Goal: Task Accomplishment & Management: Manage account settings

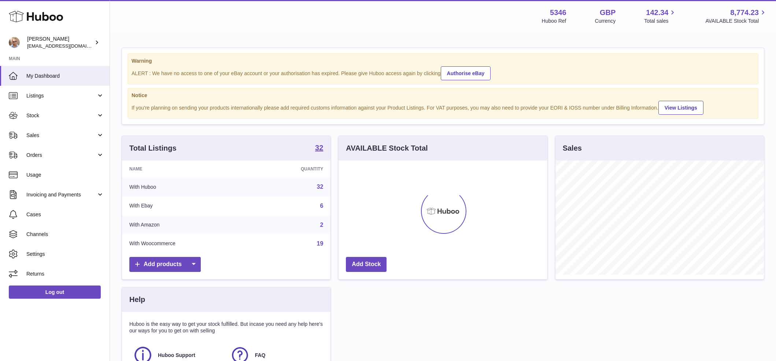
scroll to position [114, 209]
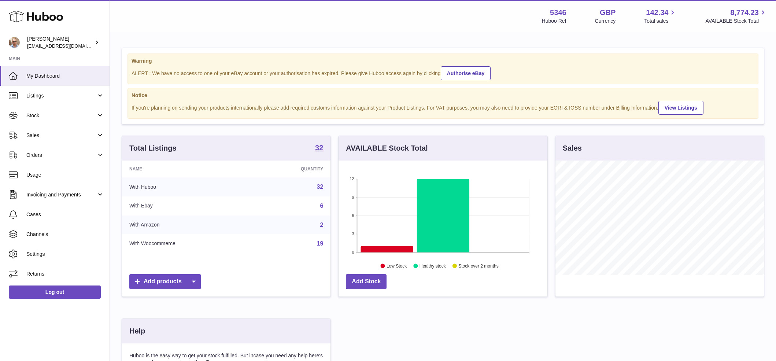
click at [476, 41] on div "Warning ALERT : We have no access to one of your eBay account or your authorisa…" at bounding box center [443, 246] width 666 height 426
click at [405, 6] on div "Menu Huboo 5346 Huboo Ref GBP Currency 142.34 Total sales 8,774.23 AVAILABLE St…" at bounding box center [443, 16] width 666 height 32
click at [60, 136] on span "Sales" at bounding box center [61, 135] width 70 height 7
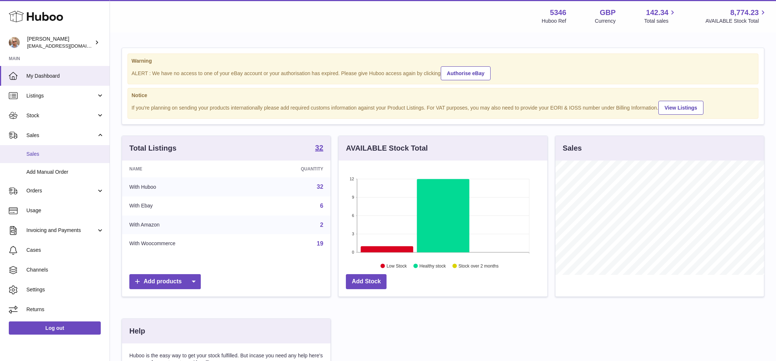
click at [48, 158] on link "Sales" at bounding box center [55, 154] width 110 height 18
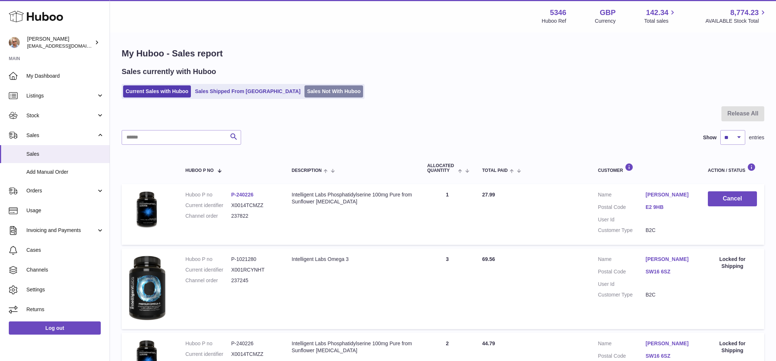
click at [305, 91] on link "Sales Not With Huboo" at bounding box center [334, 91] width 59 height 12
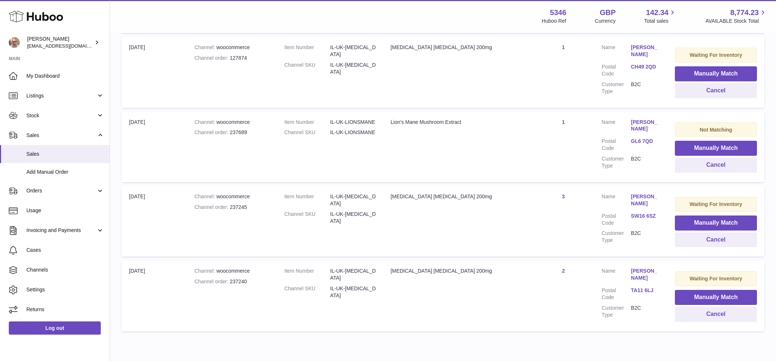
scroll to position [434, 0]
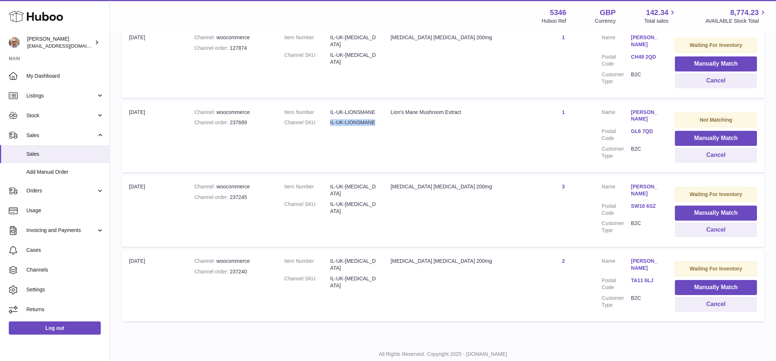
drag, startPoint x: 327, startPoint y: 100, endPoint x: 380, endPoint y: 101, distance: 53.9
click at [380, 102] on td "Item Number IL-UK-LIONSMANE Channel SKU IL-UK-LIONSMANE" at bounding box center [330, 137] width 106 height 71
copy dl "IL-UK-LIONSMANE"
click at [723, 131] on button "Manually Match" at bounding box center [716, 138] width 82 height 15
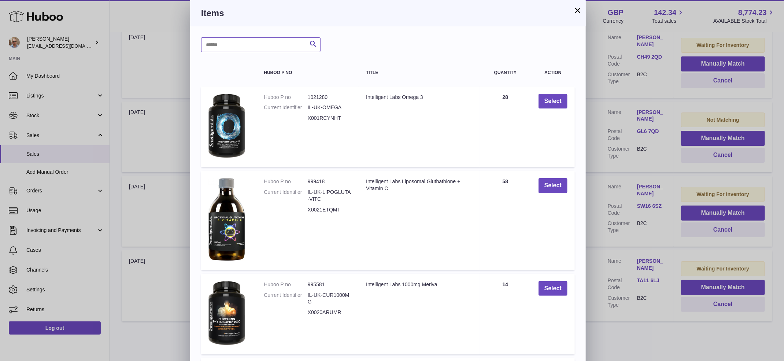
click at [263, 39] on input "text" at bounding box center [260, 44] width 119 height 15
paste input "**********"
type input "**********"
click at [315, 47] on icon "submit" at bounding box center [313, 44] width 9 height 9
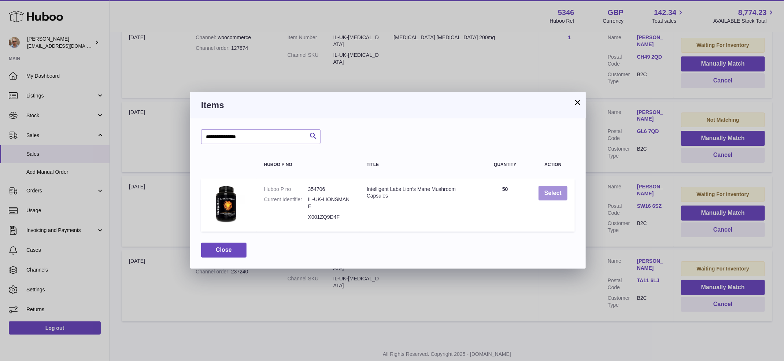
click at [547, 191] on button "Select" at bounding box center [553, 193] width 29 height 15
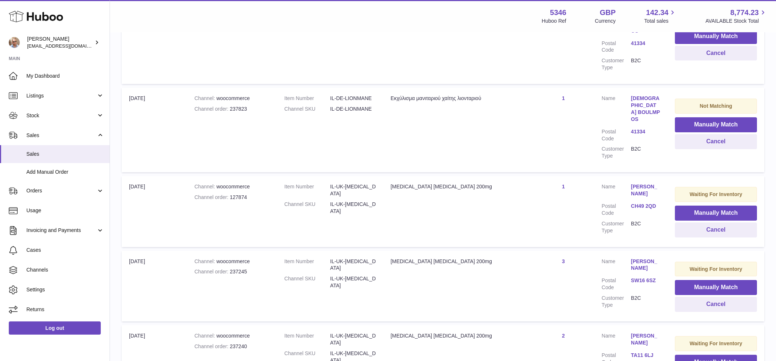
scroll to position [231, 0]
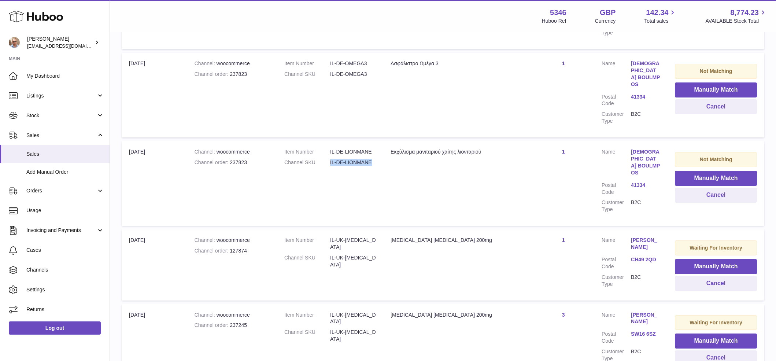
drag, startPoint x: 327, startPoint y: 147, endPoint x: 380, endPoint y: 150, distance: 53.5
click at [380, 150] on td "Item Number IL-DE-LIONMANE Channel SKU IL-DE-LIONMANE" at bounding box center [330, 183] width 106 height 85
copy dl "IL-DE-LIONMANE"
click at [735, 171] on button "Manually Match" at bounding box center [716, 178] width 82 height 15
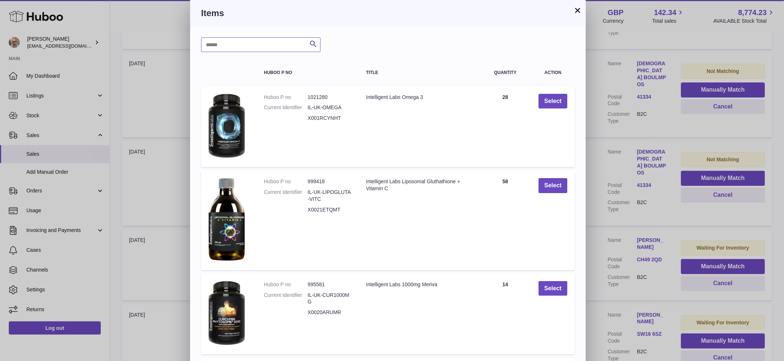
click at [265, 38] on input "text" at bounding box center [260, 44] width 119 height 15
paste input "**********"
type input "**********"
click at [315, 44] on icon "submit" at bounding box center [313, 44] width 9 height 9
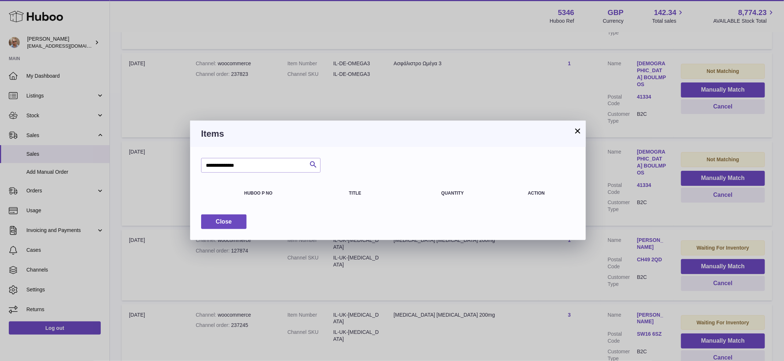
click at [582, 132] on button "×" at bounding box center [577, 130] width 9 height 9
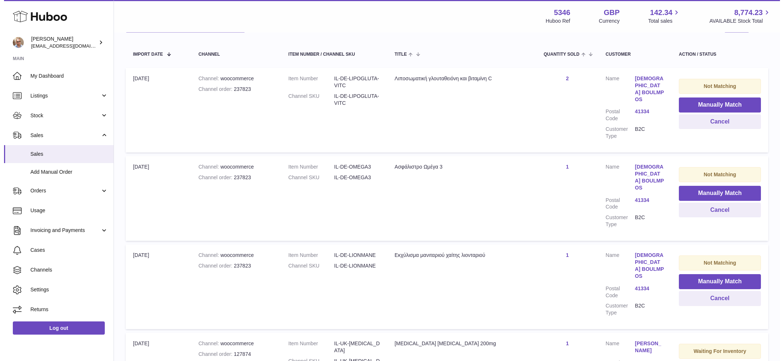
scroll to position [126, 0]
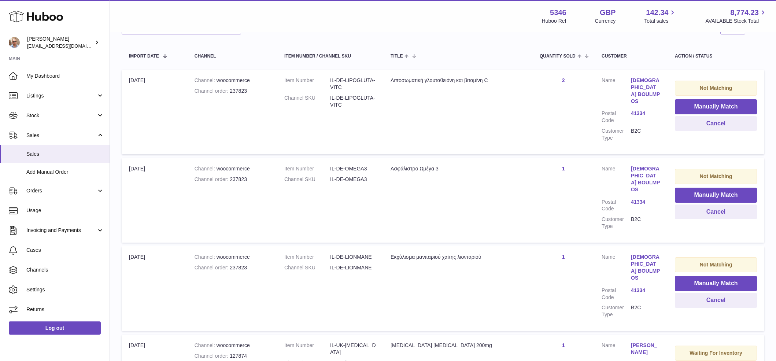
click at [656, 80] on link "[DEMOGRAPHIC_DATA] BOULMPOS" at bounding box center [645, 91] width 29 height 28
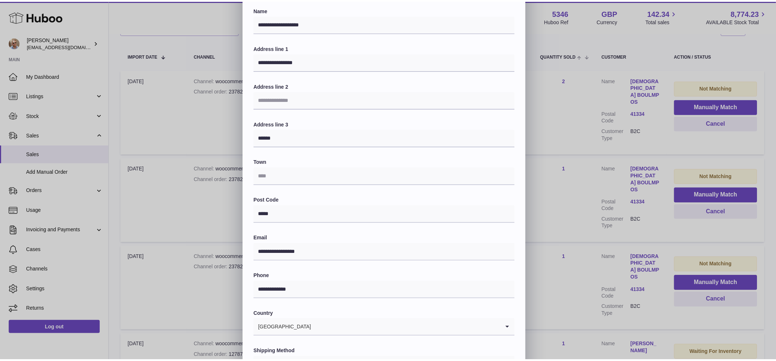
scroll to position [0, 0]
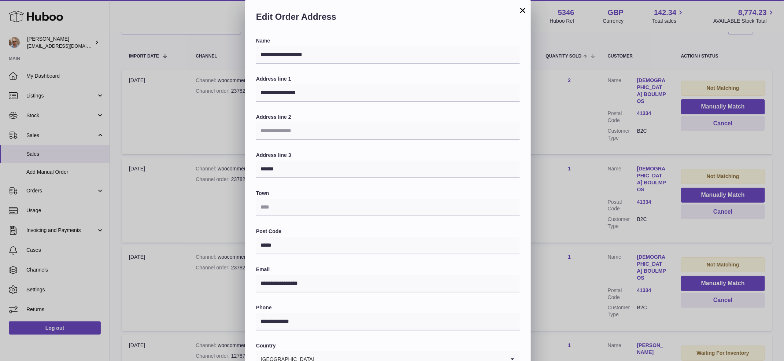
click at [521, 7] on button "×" at bounding box center [523, 10] width 9 height 9
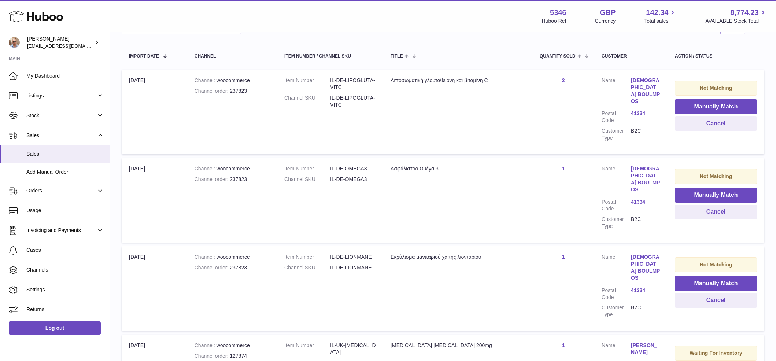
click at [645, 165] on link "[DEMOGRAPHIC_DATA] BOULMPOS" at bounding box center [645, 179] width 29 height 28
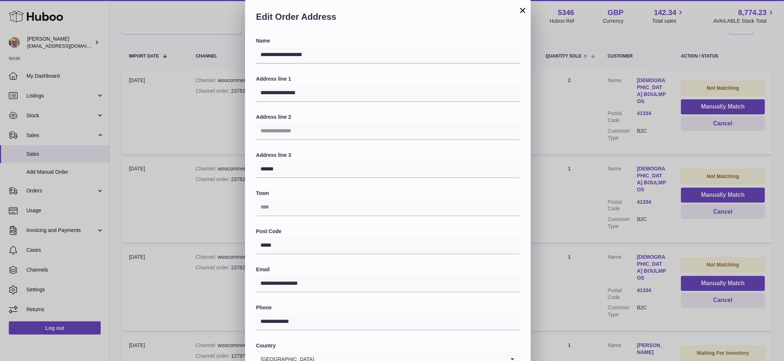
click at [524, 12] on button "×" at bounding box center [523, 10] width 9 height 9
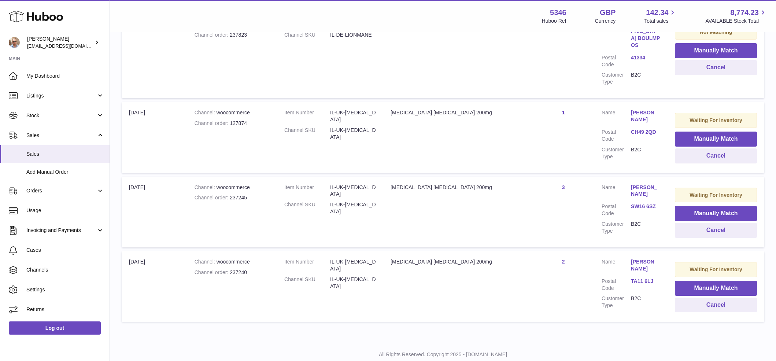
scroll to position [359, 0]
click at [715, 297] on button "Cancel" at bounding box center [716, 304] width 82 height 15
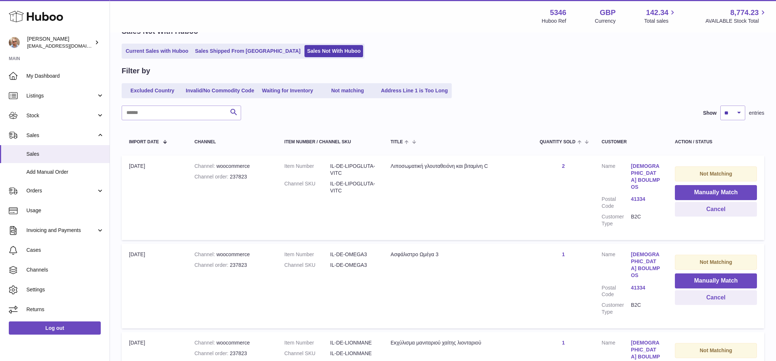
scroll to position [0, 0]
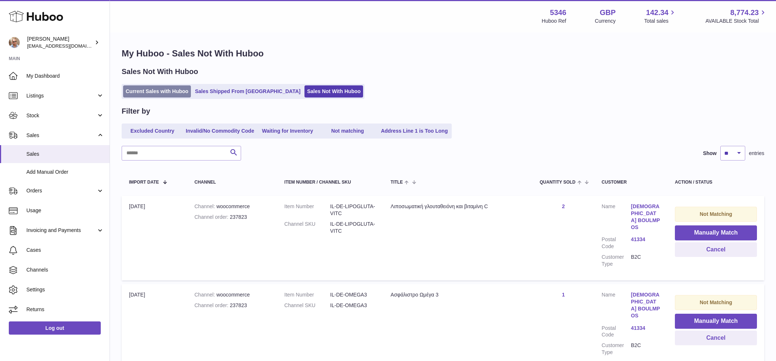
click at [168, 92] on link "Current Sales with Huboo" at bounding box center [157, 91] width 68 height 12
click at [173, 152] on input "text" at bounding box center [181, 153] width 119 height 15
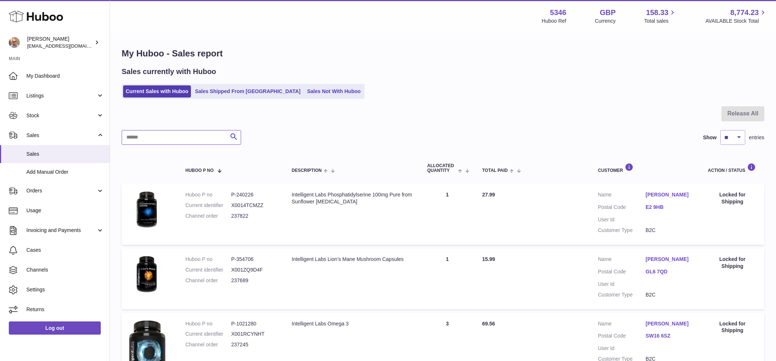
click at [155, 137] on input "text" at bounding box center [181, 137] width 119 height 15
paste input "**********"
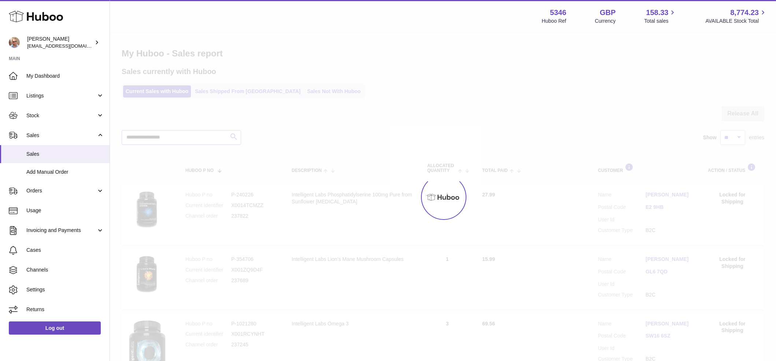
type input "**********"
click at [233, 134] on div at bounding box center [443, 197] width 666 height 328
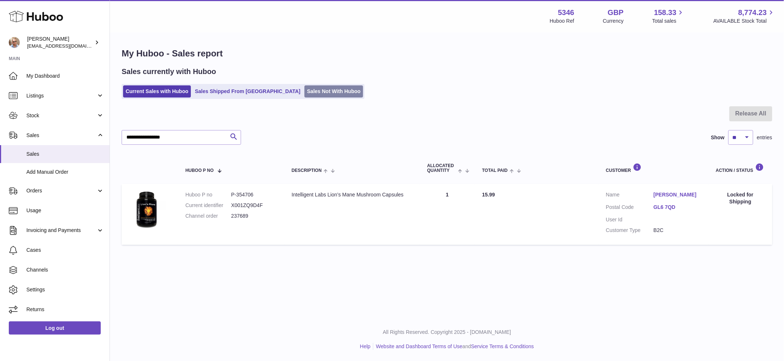
click at [305, 90] on link "Sales Not With Huboo" at bounding box center [334, 91] width 59 height 12
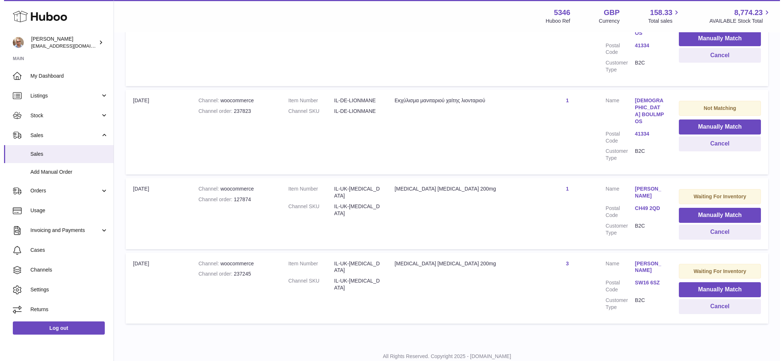
scroll to position [285, 0]
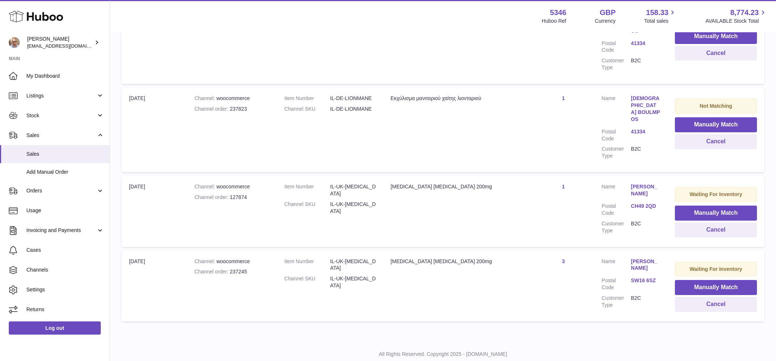
click at [648, 258] on link "[PERSON_NAME]" at bounding box center [645, 265] width 29 height 14
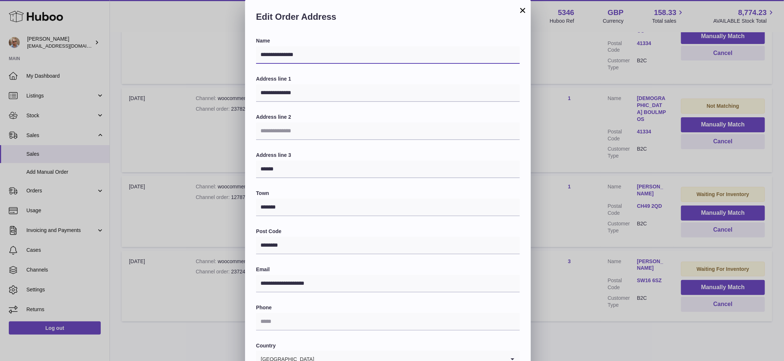
drag, startPoint x: 303, startPoint y: 55, endPoint x: 258, endPoint y: 50, distance: 45.4
click at [258, 50] on input "**********" at bounding box center [388, 55] width 264 height 18
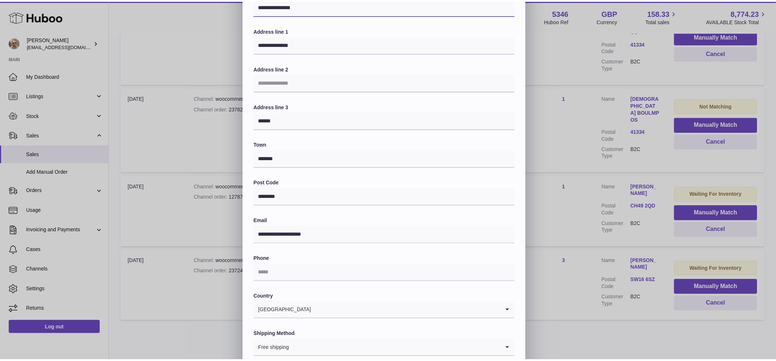
scroll to position [79, 0]
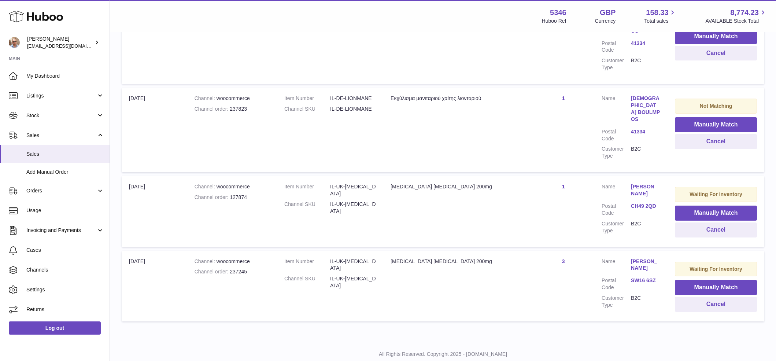
click at [213, 283] on div "**********" at bounding box center [388, 141] width 776 height 440
click at [232, 268] on div "Channel order 237245" at bounding box center [232, 271] width 75 height 7
click at [233, 268] on div "Channel order 237245" at bounding box center [232, 271] width 75 height 7
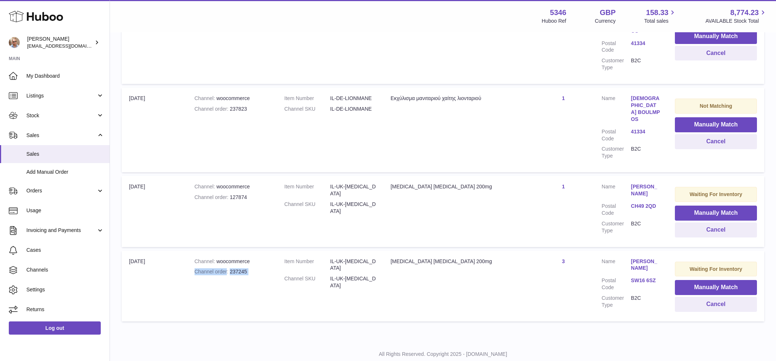
click at [229, 268] on div "Channel order 237245" at bounding box center [232, 271] width 75 height 7
drag, startPoint x: 229, startPoint y: 249, endPoint x: 251, endPoint y: 251, distance: 21.4
click at [251, 268] on div "Channel order 237245" at bounding box center [232, 271] width 75 height 7
click at [639, 258] on link "[PERSON_NAME]" at bounding box center [645, 265] width 29 height 14
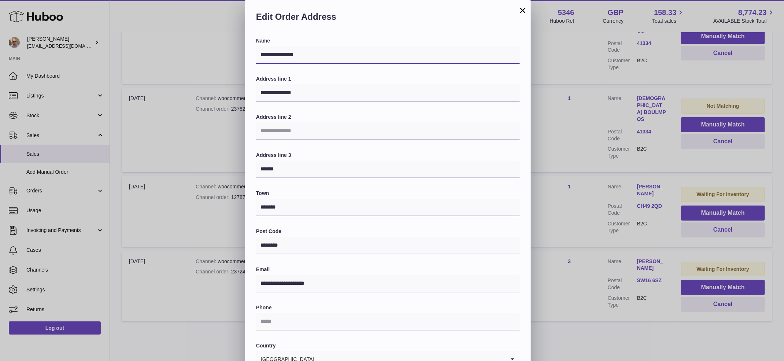
drag, startPoint x: 309, startPoint y: 56, endPoint x: 251, endPoint y: 51, distance: 58.5
click at [251, 51] on div "**********" at bounding box center [388, 238] width 286 height 402
click at [524, 9] on button "×" at bounding box center [523, 10] width 9 height 9
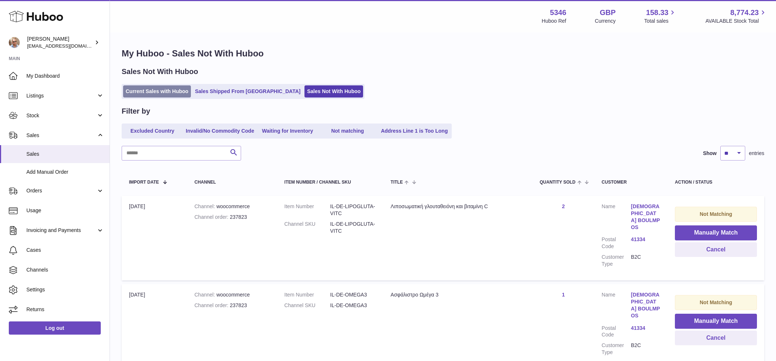
click at [152, 92] on link "Current Sales with Huboo" at bounding box center [157, 91] width 68 height 12
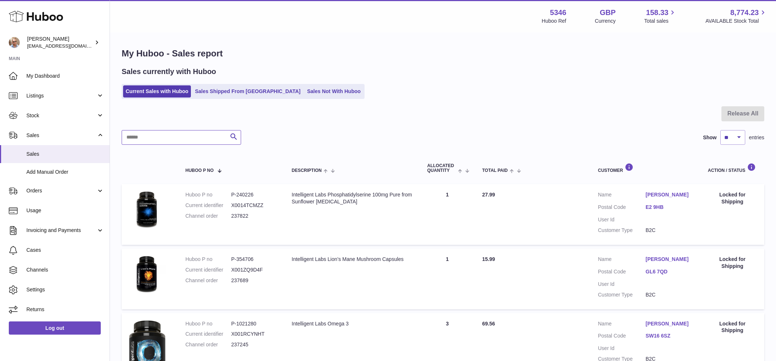
click at [169, 136] on input "text" at bounding box center [181, 137] width 119 height 15
paste input "**********"
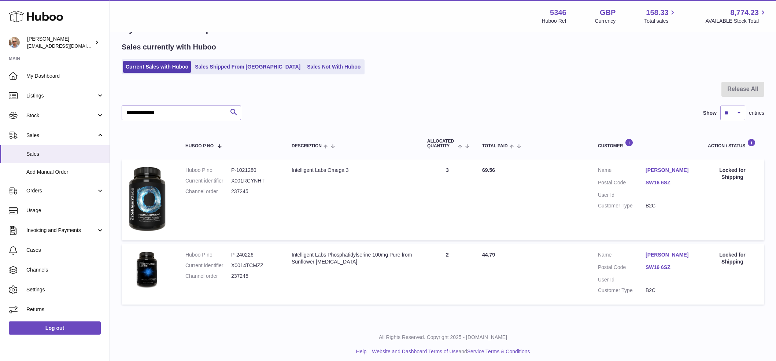
scroll to position [29, 0]
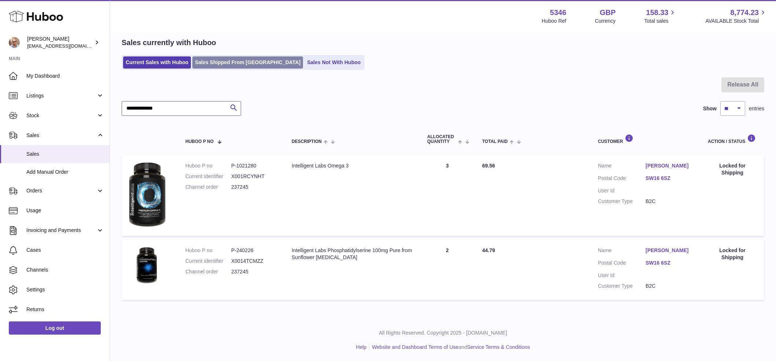
type input "**********"
click at [238, 61] on link "Sales Shipped From [GEOGRAPHIC_DATA]" at bounding box center [247, 62] width 111 height 12
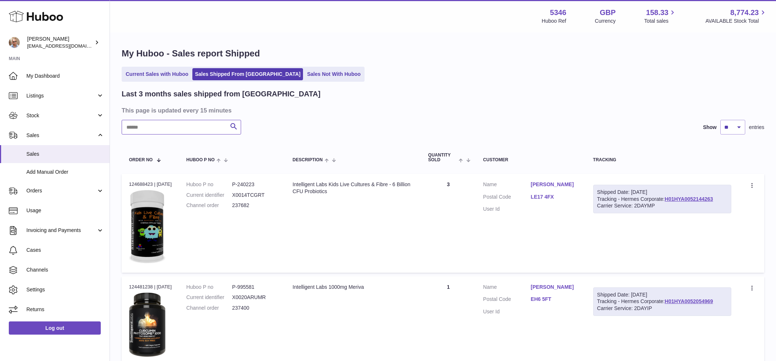
click at [189, 128] on input "text" at bounding box center [181, 127] width 119 height 15
paste input "**********"
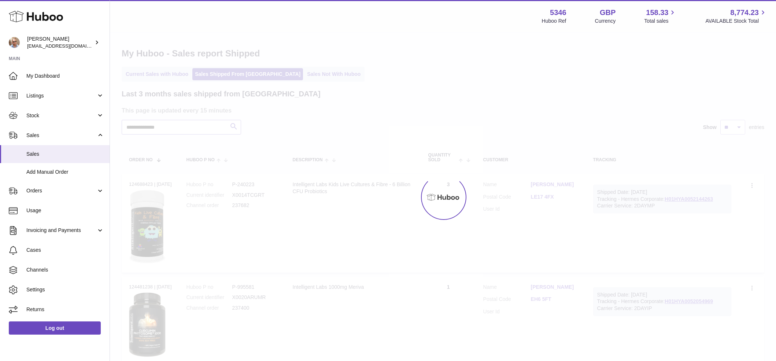
type input "**********"
click at [235, 128] on div at bounding box center [443, 197] width 666 height 328
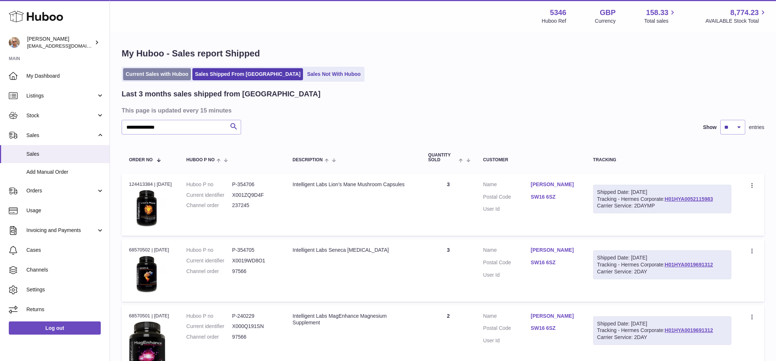
click at [136, 75] on link "Current Sales with Huboo" at bounding box center [157, 74] width 68 height 12
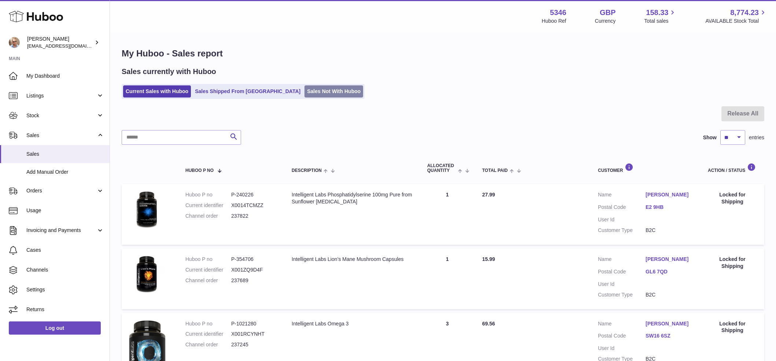
click at [305, 93] on link "Sales Not With Huboo" at bounding box center [334, 91] width 59 height 12
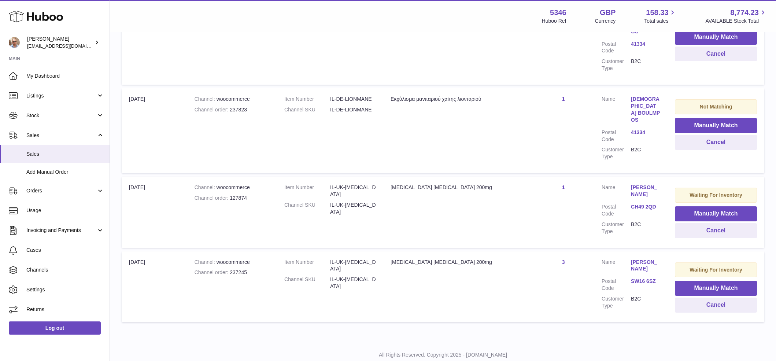
scroll to position [285, 0]
click at [730, 297] on button "Cancel" at bounding box center [716, 304] width 82 height 15
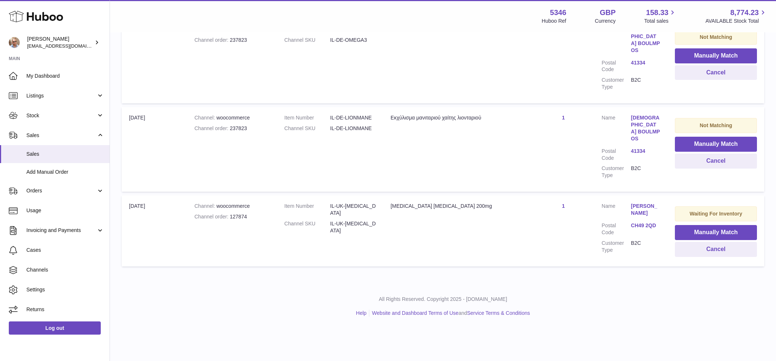
scroll to position [210, 0]
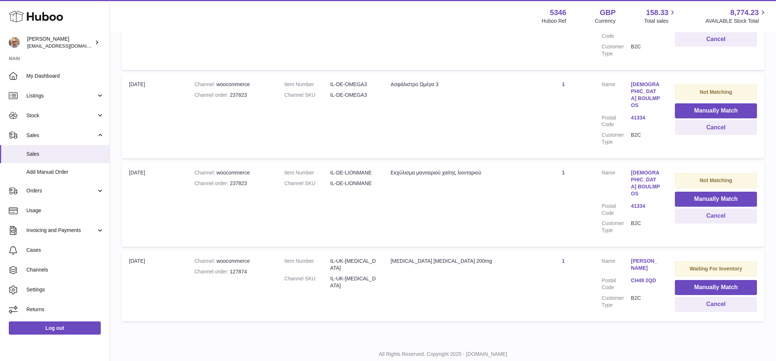
click at [230, 268] on div "Channel order 127874" at bounding box center [232, 271] width 75 height 7
click at [423, 269] on td "Title [MEDICAL_DATA] [MEDICAL_DATA] 200mg" at bounding box center [457, 285] width 149 height 71
drag, startPoint x: 230, startPoint y: 249, endPoint x: 254, endPoint y: 250, distance: 23.9
click at [254, 268] on div "Channel order 127874" at bounding box center [232, 271] width 75 height 7
copy div "127874"
